Goal: Task Accomplishment & Management: Manage account settings

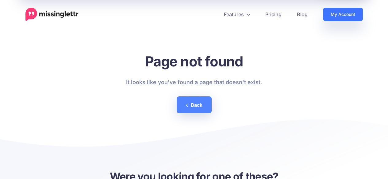
click at [344, 16] on link "My Account" at bounding box center [343, 14] width 40 height 13
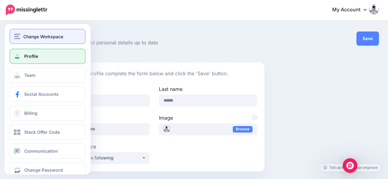
click at [13, 33] on button "Change Workspace" at bounding box center [47, 36] width 76 height 15
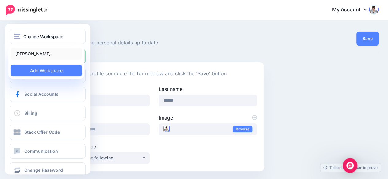
click at [21, 55] on link "[PERSON_NAME]" at bounding box center [46, 54] width 71 height 12
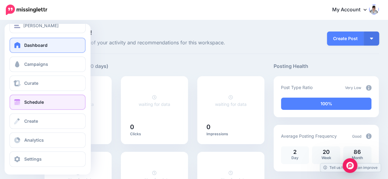
scroll to position [12, 0]
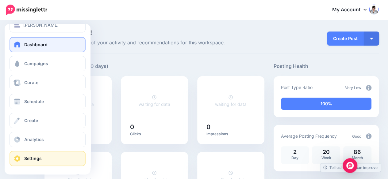
click at [42, 154] on link "Settings" at bounding box center [47, 158] width 76 height 15
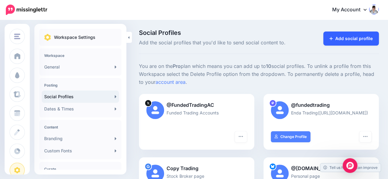
click at [358, 37] on link "Add social profile" at bounding box center [350, 39] width 55 height 14
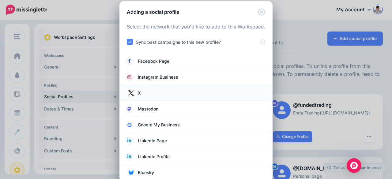
scroll to position [17, 0]
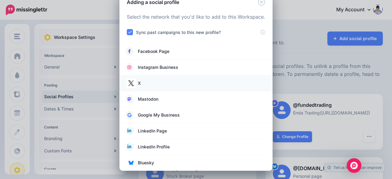
click at [157, 82] on link "X" at bounding box center [196, 83] width 141 height 9
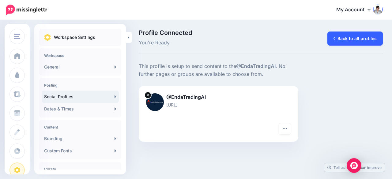
click at [339, 36] on link "Back to all profiles" at bounding box center [355, 39] width 55 height 14
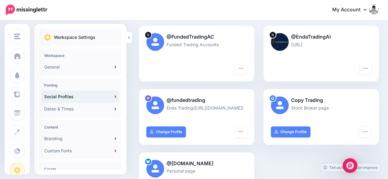
scroll to position [92, 0]
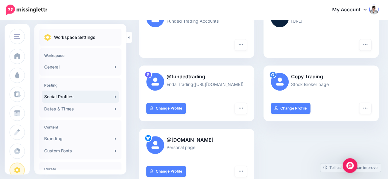
click at [106, 96] on link "Social Profiles" at bounding box center [80, 97] width 77 height 12
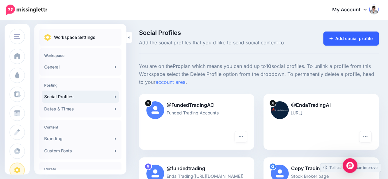
click at [368, 37] on link "Add social profile" at bounding box center [350, 39] width 55 height 14
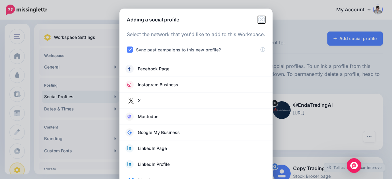
click at [260, 19] on icon "Close" at bounding box center [261, 19] width 7 height 7
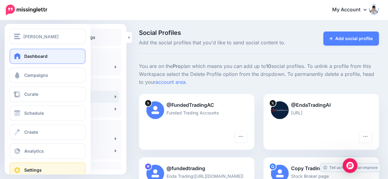
click at [31, 57] on span "Dashboard" at bounding box center [35, 56] width 23 height 5
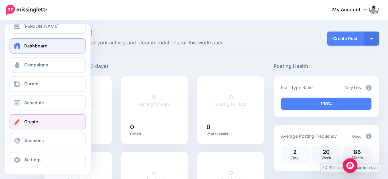
scroll to position [12, 0]
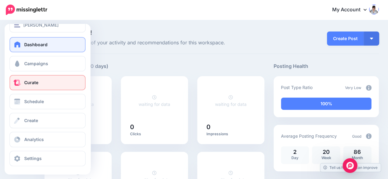
click at [33, 82] on span "Curate" at bounding box center [31, 82] width 14 height 5
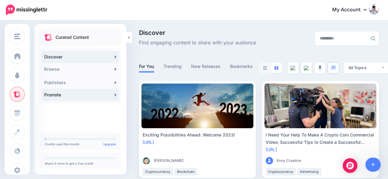
click at [102, 94] on link "Promote" at bounding box center [80, 95] width 77 height 12
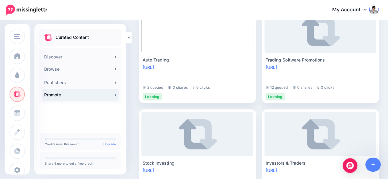
scroll to position [66, 0]
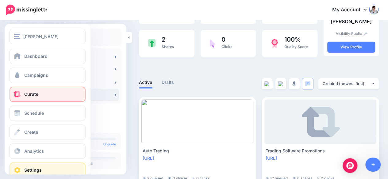
click at [23, 169] on link "Settings" at bounding box center [47, 170] width 76 height 15
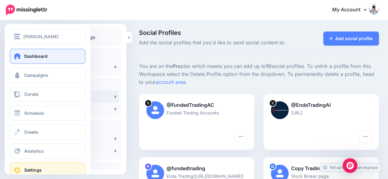
click at [20, 54] on span at bounding box center [17, 56] width 8 height 6
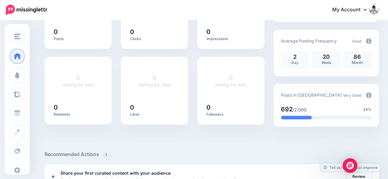
scroll to position [123, 0]
